Goal: Check status

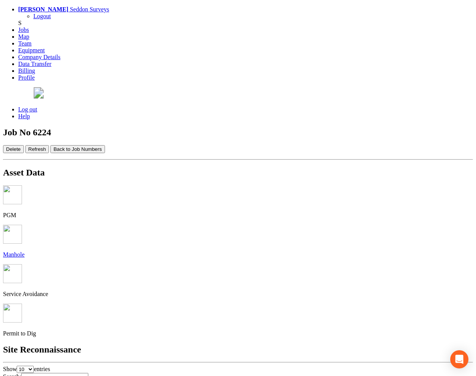
click at [22, 225] on img at bounding box center [12, 234] width 19 height 19
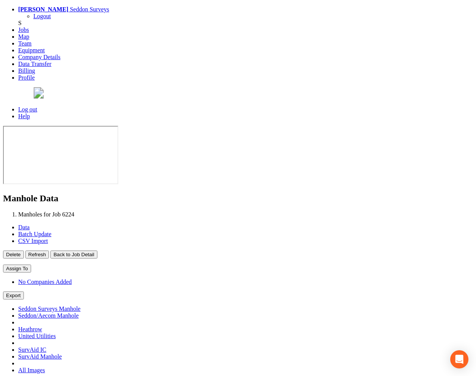
type input "[DATE]"
click at [97, 251] on button "Back to Job Detail" at bounding box center [73, 255] width 47 height 8
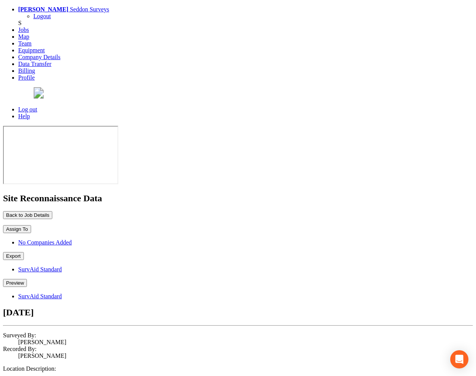
click at [52, 211] on button "Back to Job Details" at bounding box center [27, 215] width 49 height 8
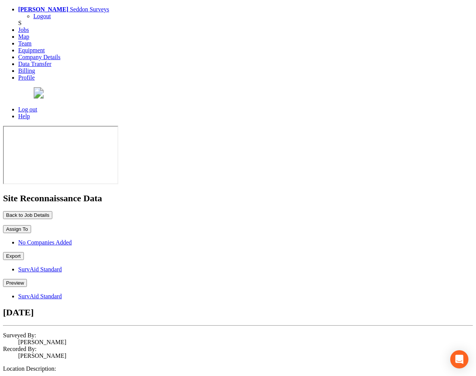
click at [52, 211] on button "Back to Job Details" at bounding box center [27, 215] width 49 height 8
